Goal: Task Accomplishment & Management: Use online tool/utility

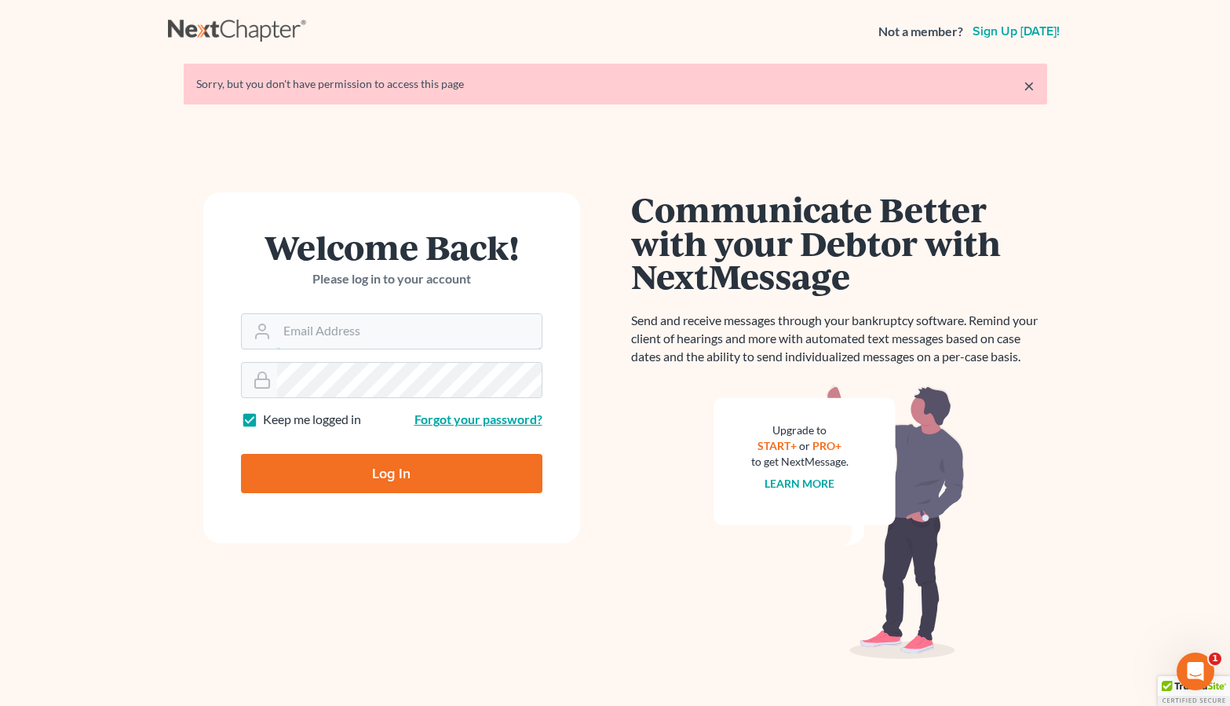
type input "[PERSON_NAME][EMAIL_ADDRESS][DOMAIN_NAME]"
click at [391, 472] on input "Log In" at bounding box center [392, 473] width 302 height 39
type input "Thinking..."
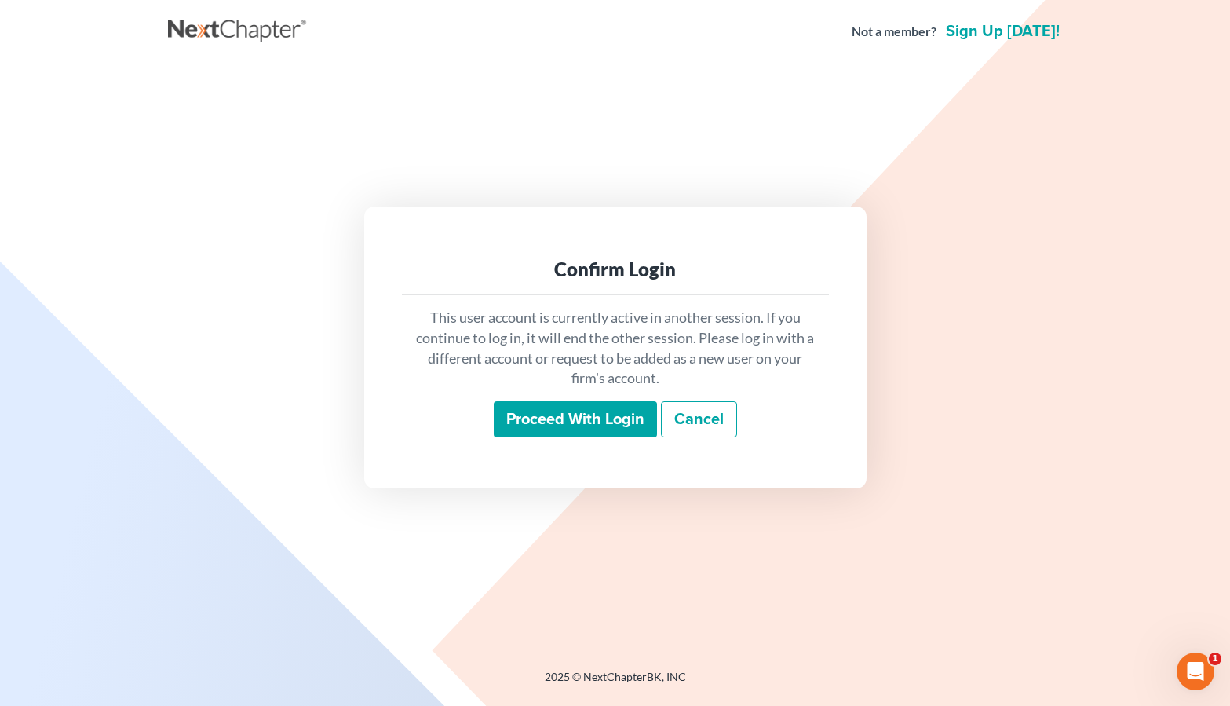
click at [582, 427] on input "Proceed with login" at bounding box center [575, 419] width 163 height 36
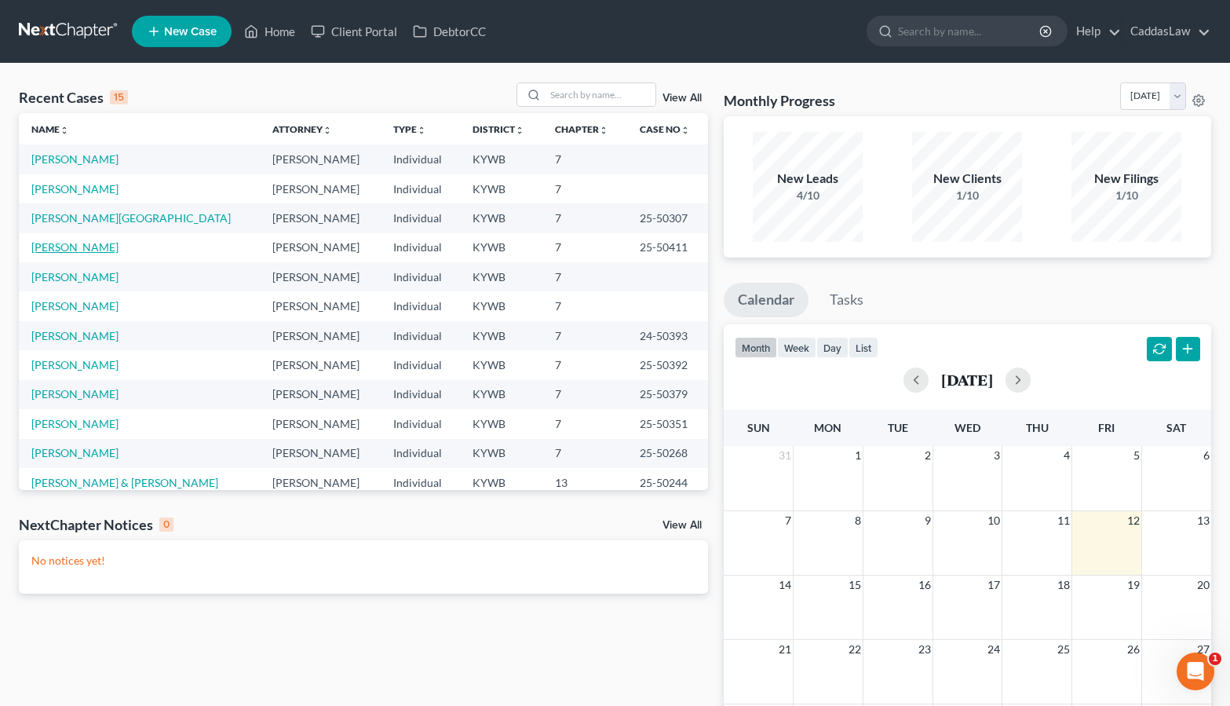
click at [68, 247] on link "Carroll, Stanna" at bounding box center [74, 246] width 87 height 13
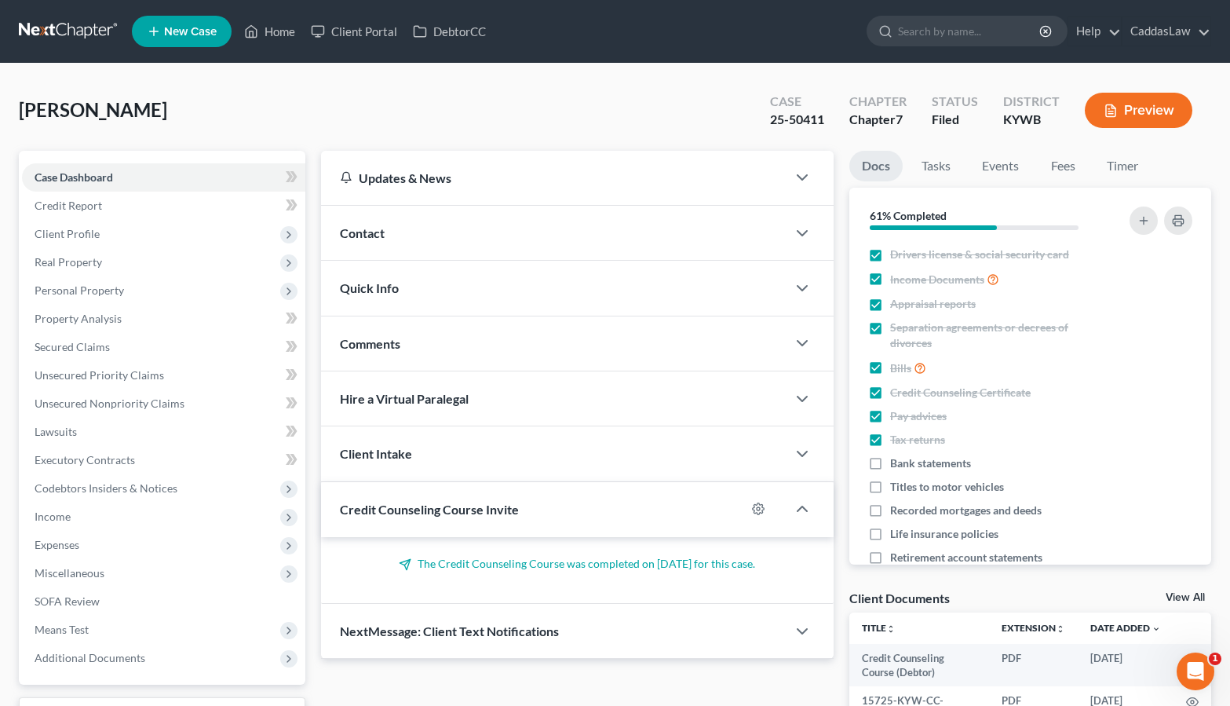
click at [1172, 113] on button "Preview" at bounding box center [1139, 110] width 108 height 35
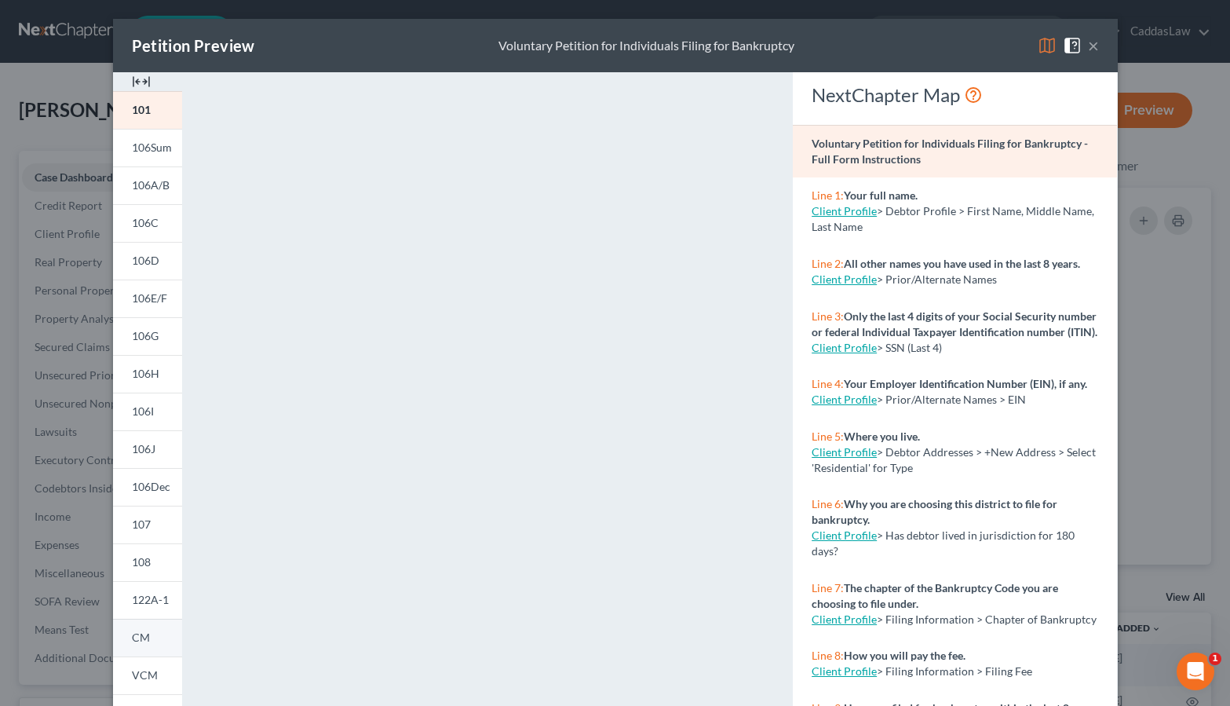
click at [139, 637] on span "CM" at bounding box center [141, 637] width 18 height 13
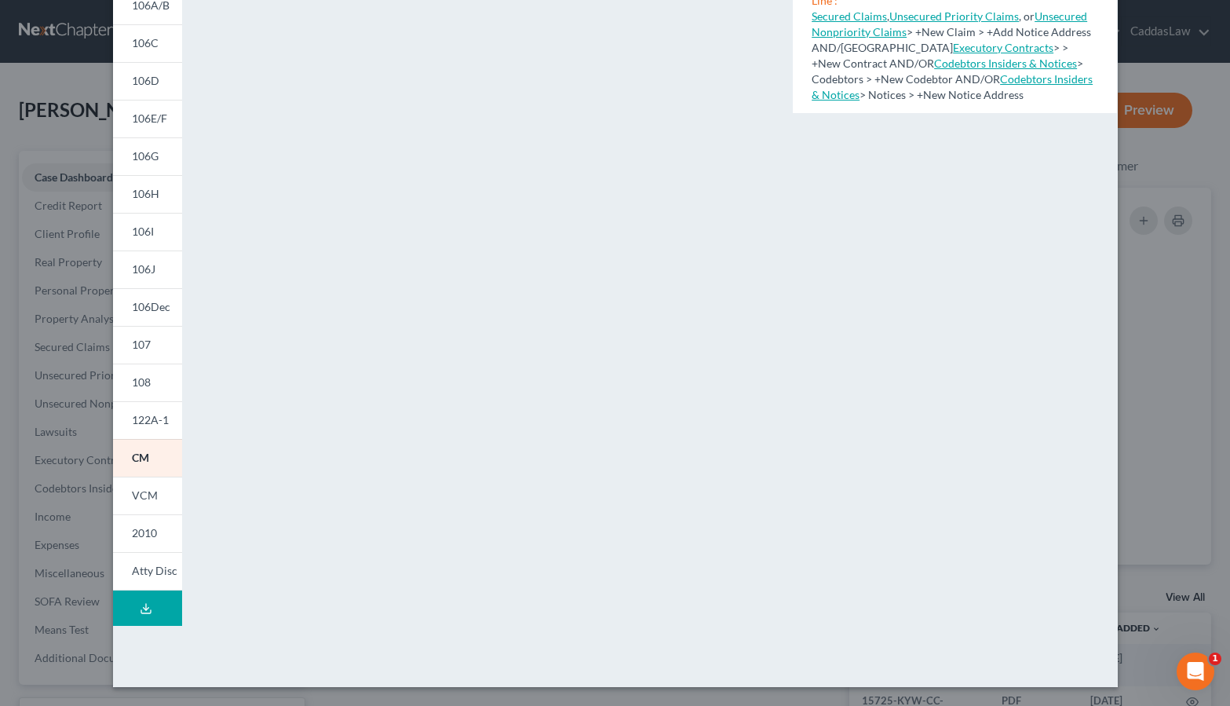
scroll to position [180, 0]
